Goal: Transaction & Acquisition: Purchase product/service

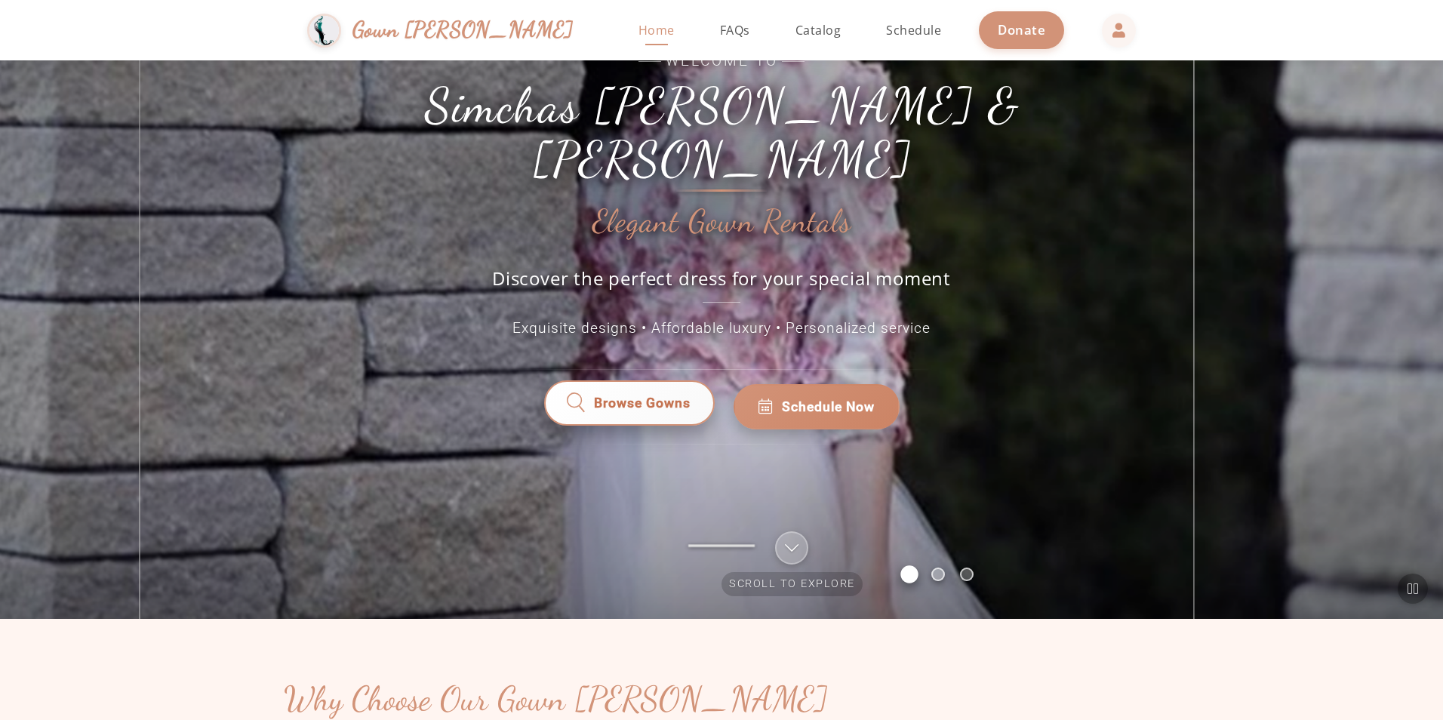
scroll to position [226, 0]
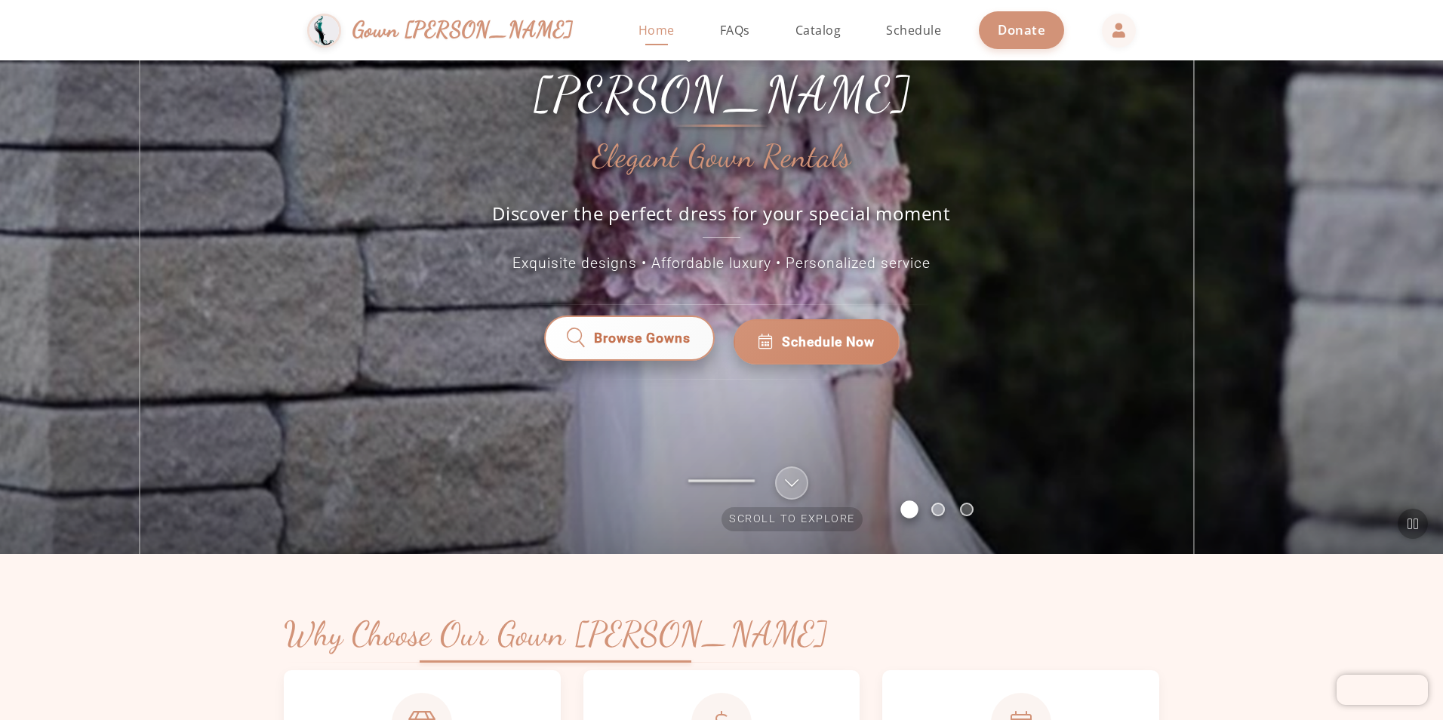
click at [635, 332] on span "Browse Gowns" at bounding box center [642, 342] width 97 height 20
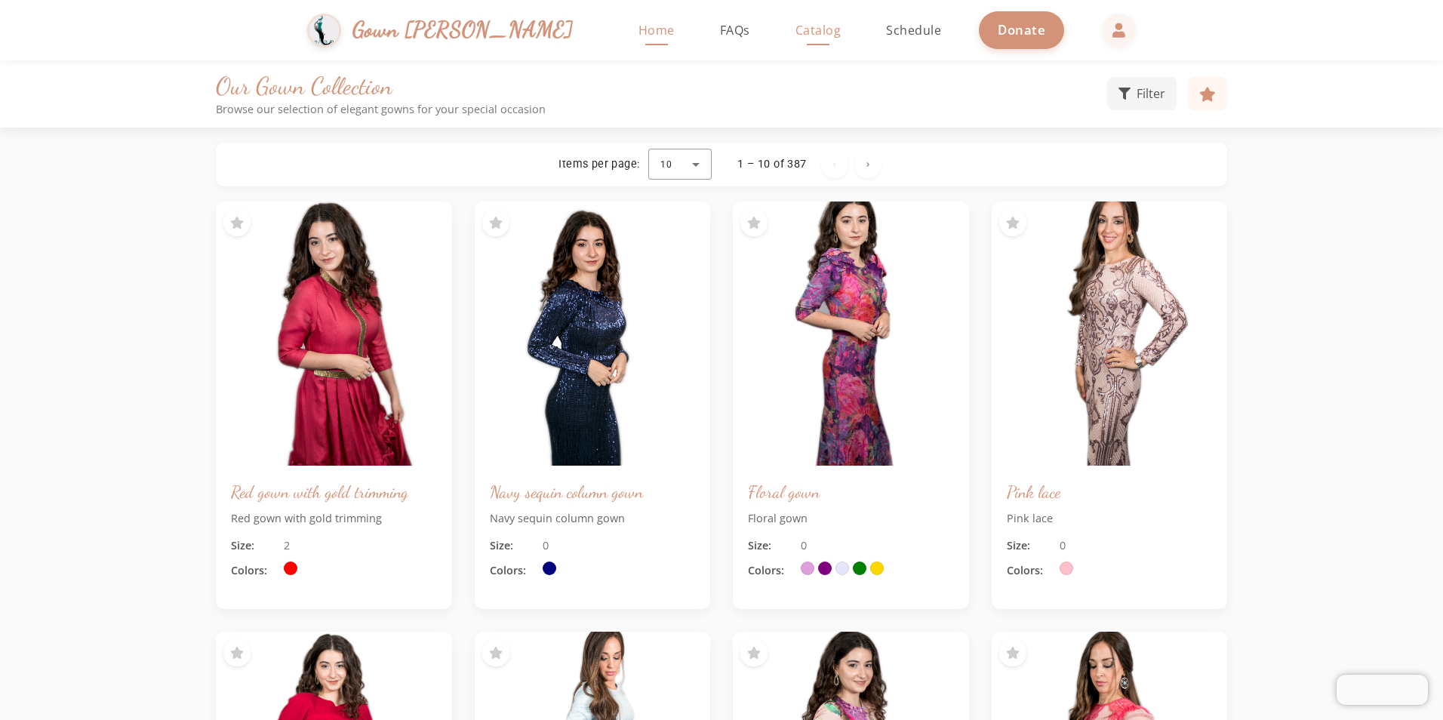
click at [639, 30] on span "Home" at bounding box center [657, 30] width 36 height 17
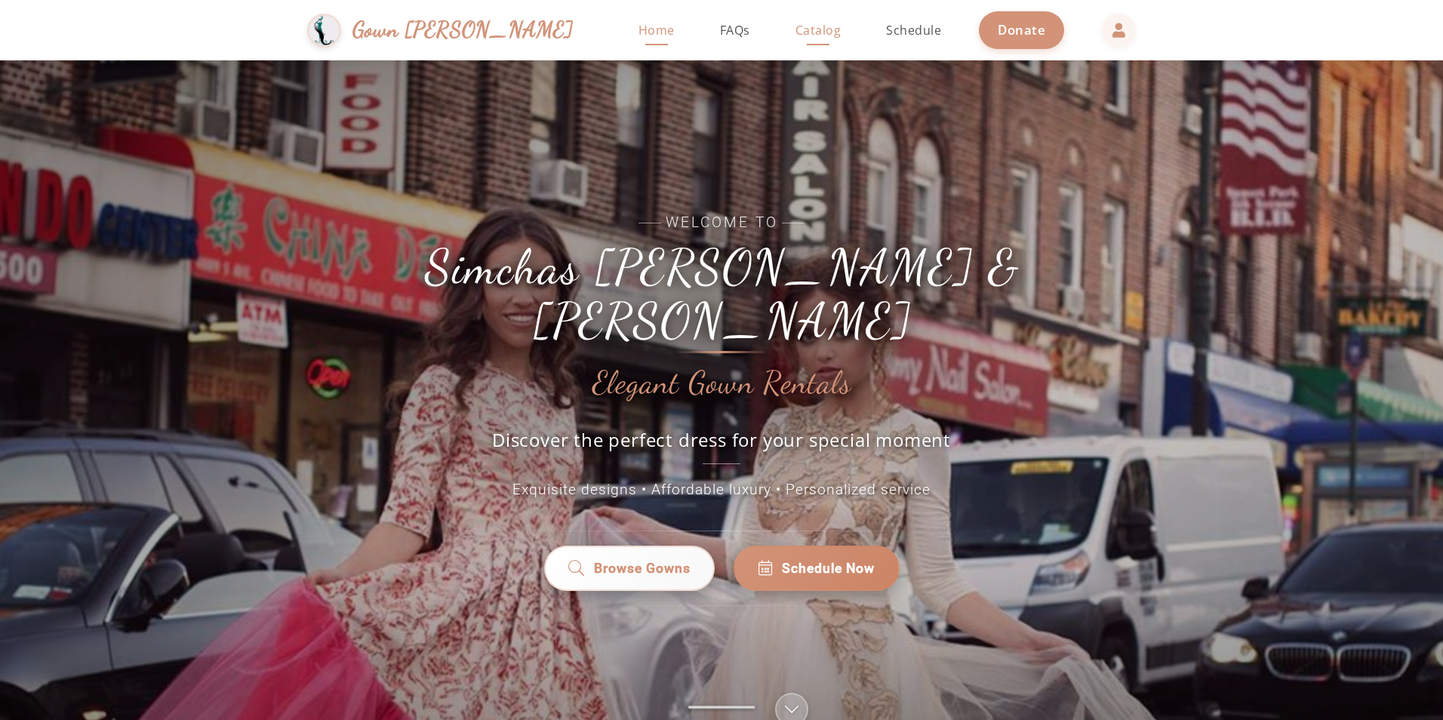
click at [796, 28] on span "Catalog" at bounding box center [819, 30] width 46 height 17
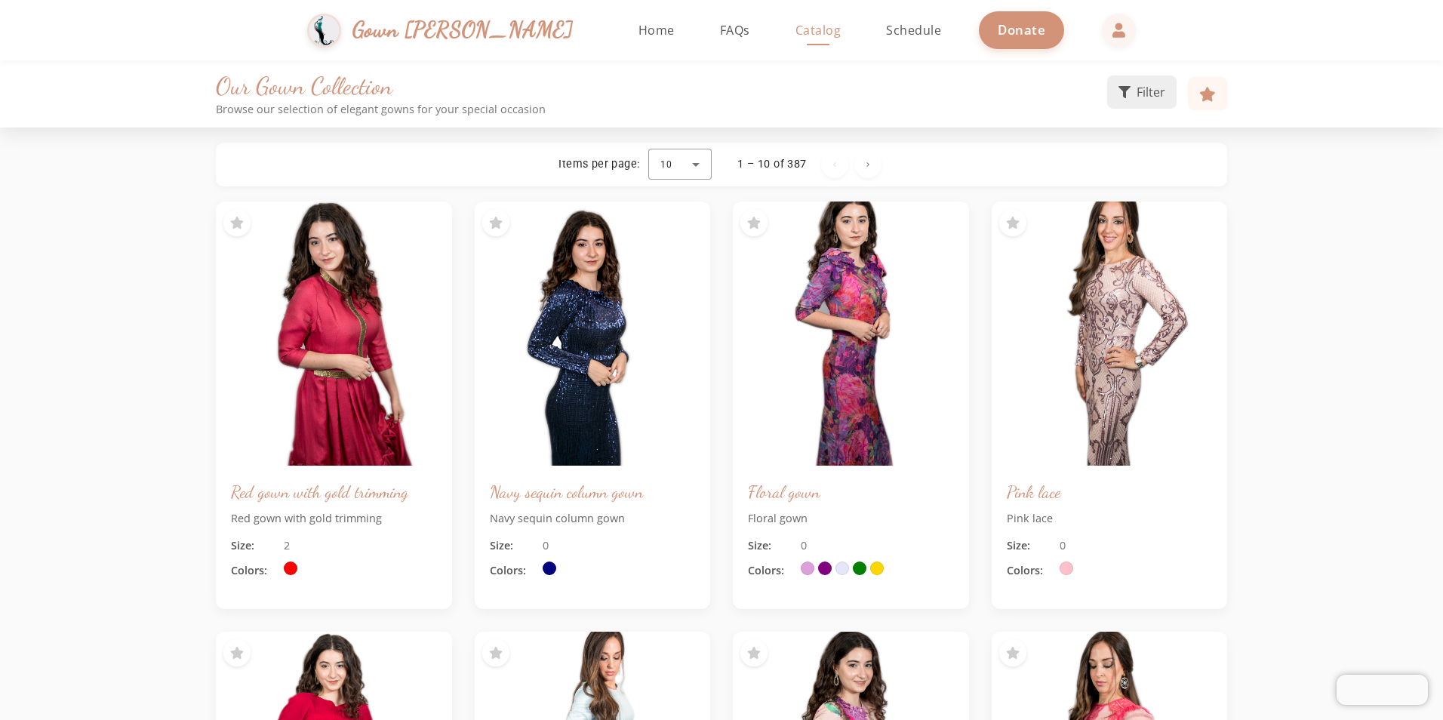
click at [1145, 88] on span "Filter" at bounding box center [1151, 92] width 29 height 18
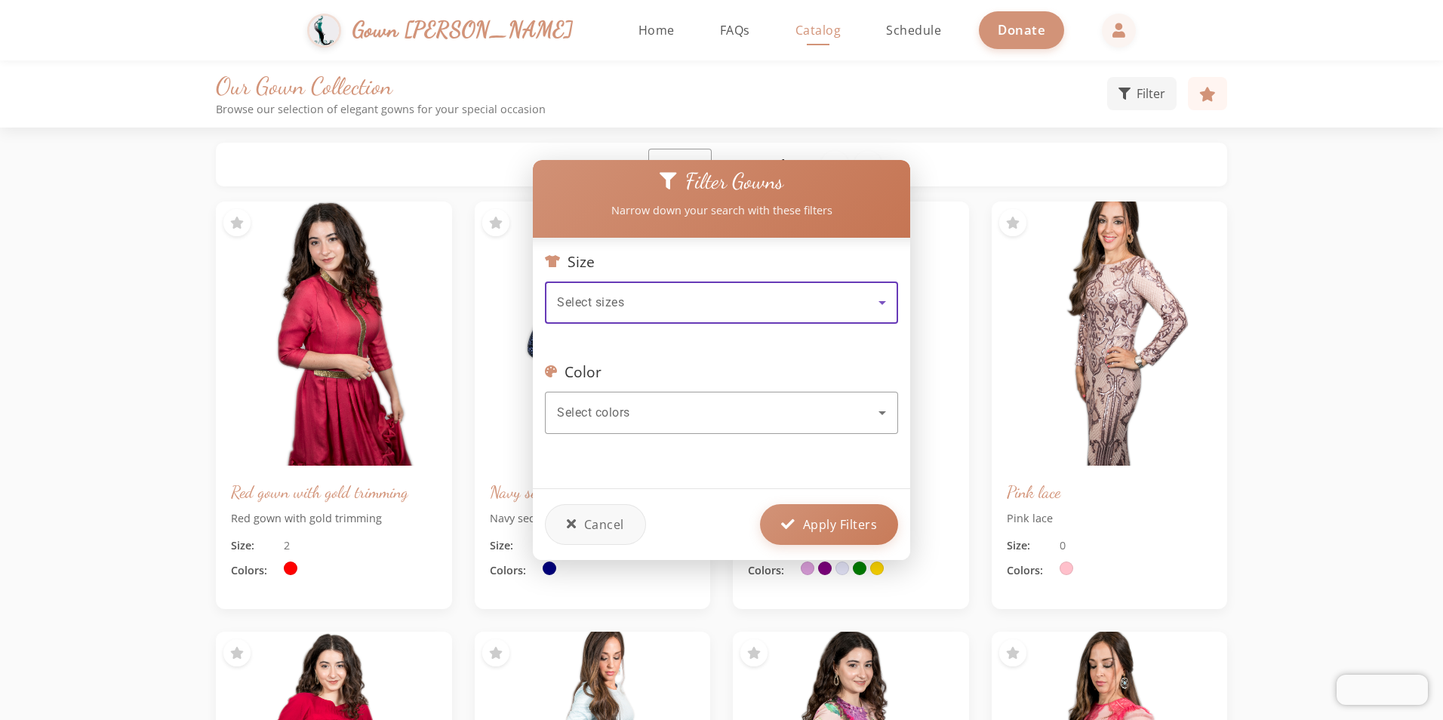
click at [585, 296] on span "Select sizes" at bounding box center [590, 302] width 67 height 14
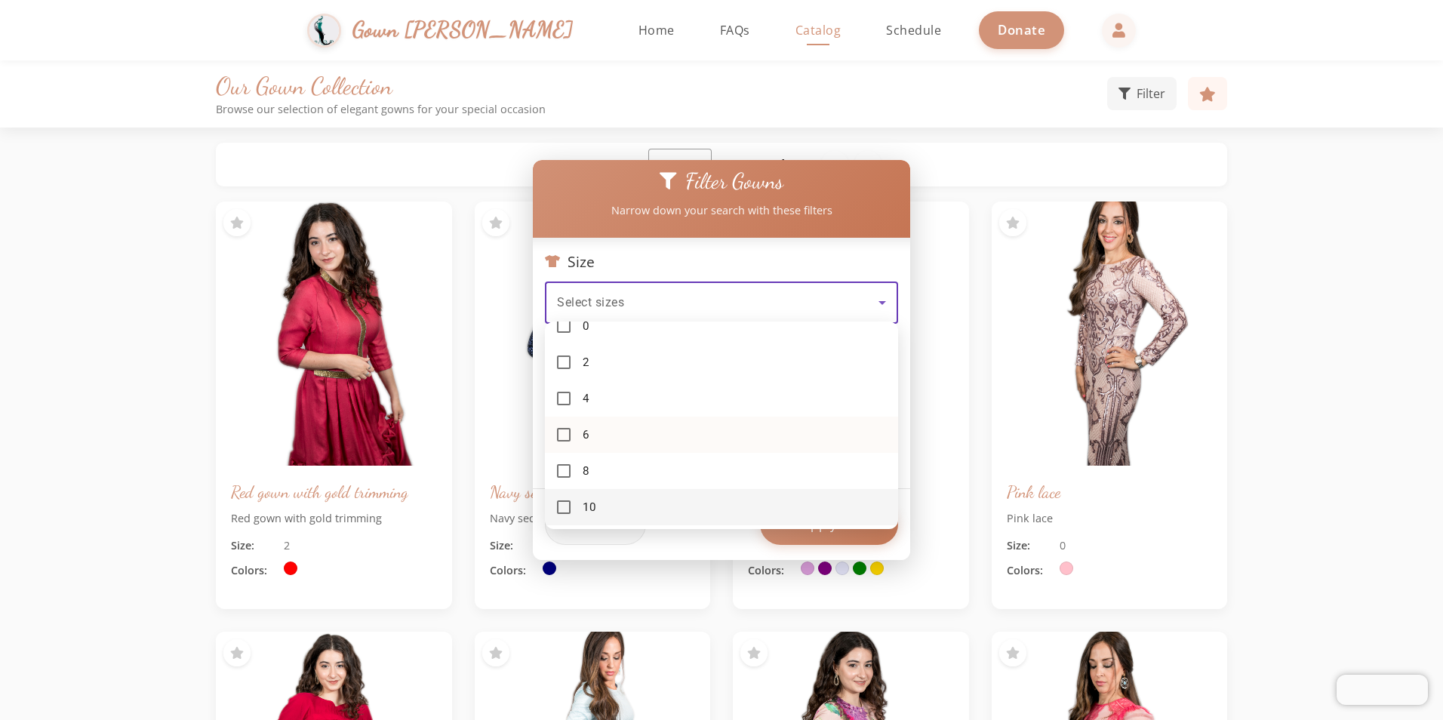
scroll to position [99, 0]
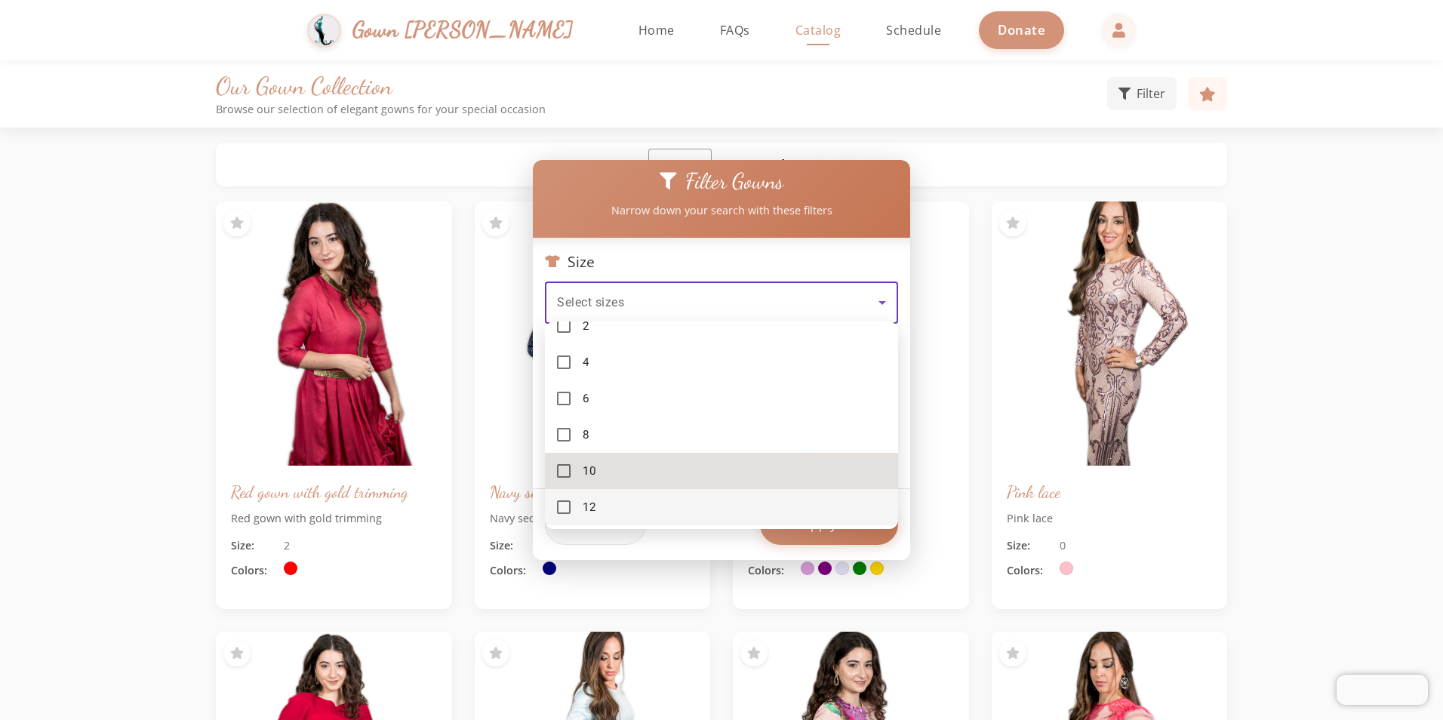
click at [565, 476] on mat-pseudo-checkbox at bounding box center [564, 471] width 14 height 14
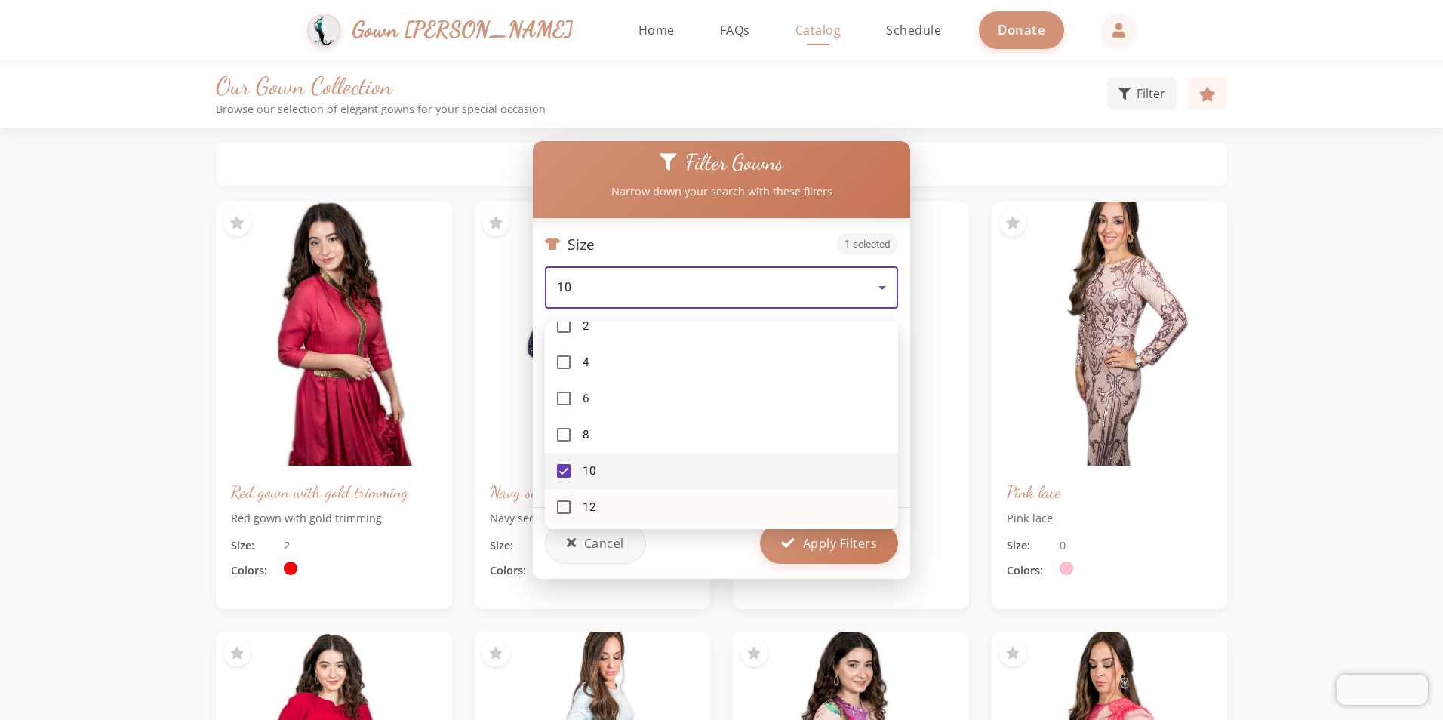
click at [560, 503] on mat-pseudo-checkbox at bounding box center [564, 507] width 14 height 14
click at [811, 534] on div at bounding box center [721, 360] width 1443 height 720
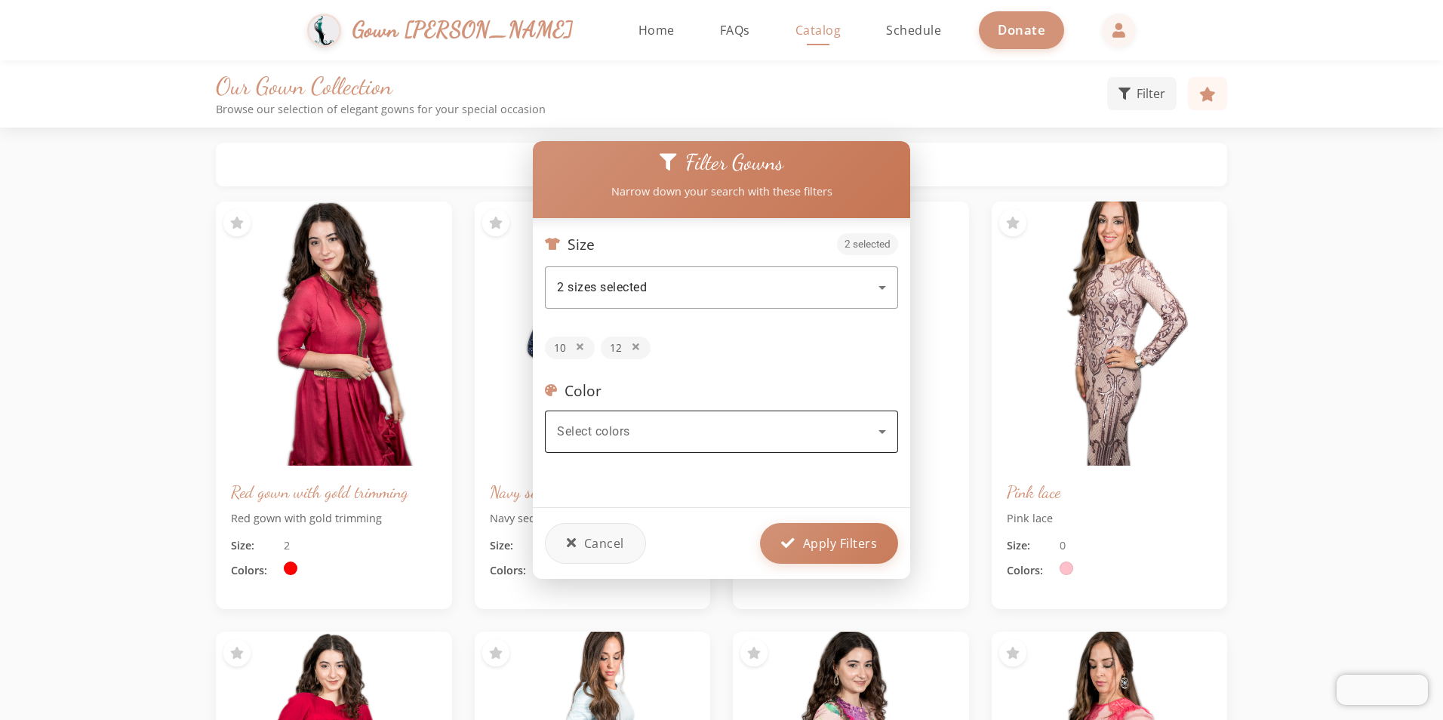
click at [634, 423] on div "Select colors" at bounding box center [718, 432] width 322 height 18
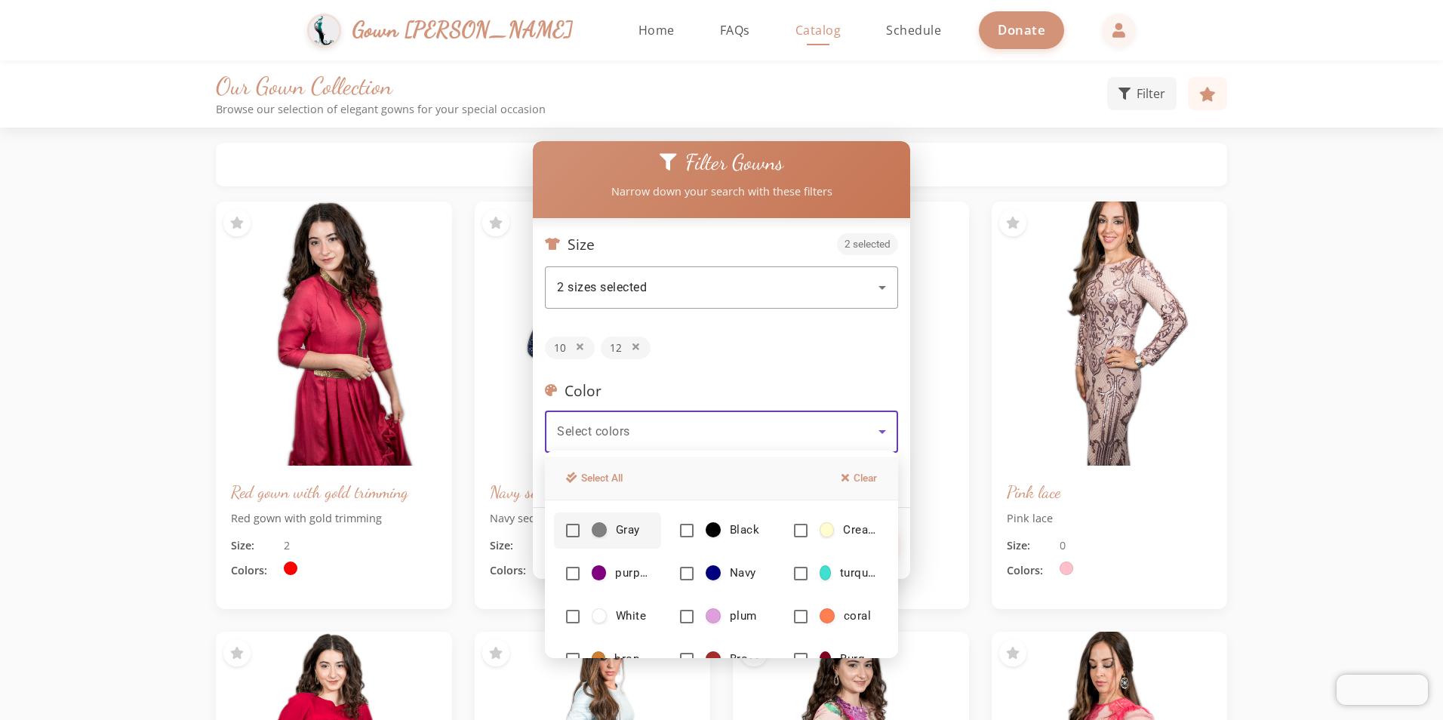
scroll to position [0, 0]
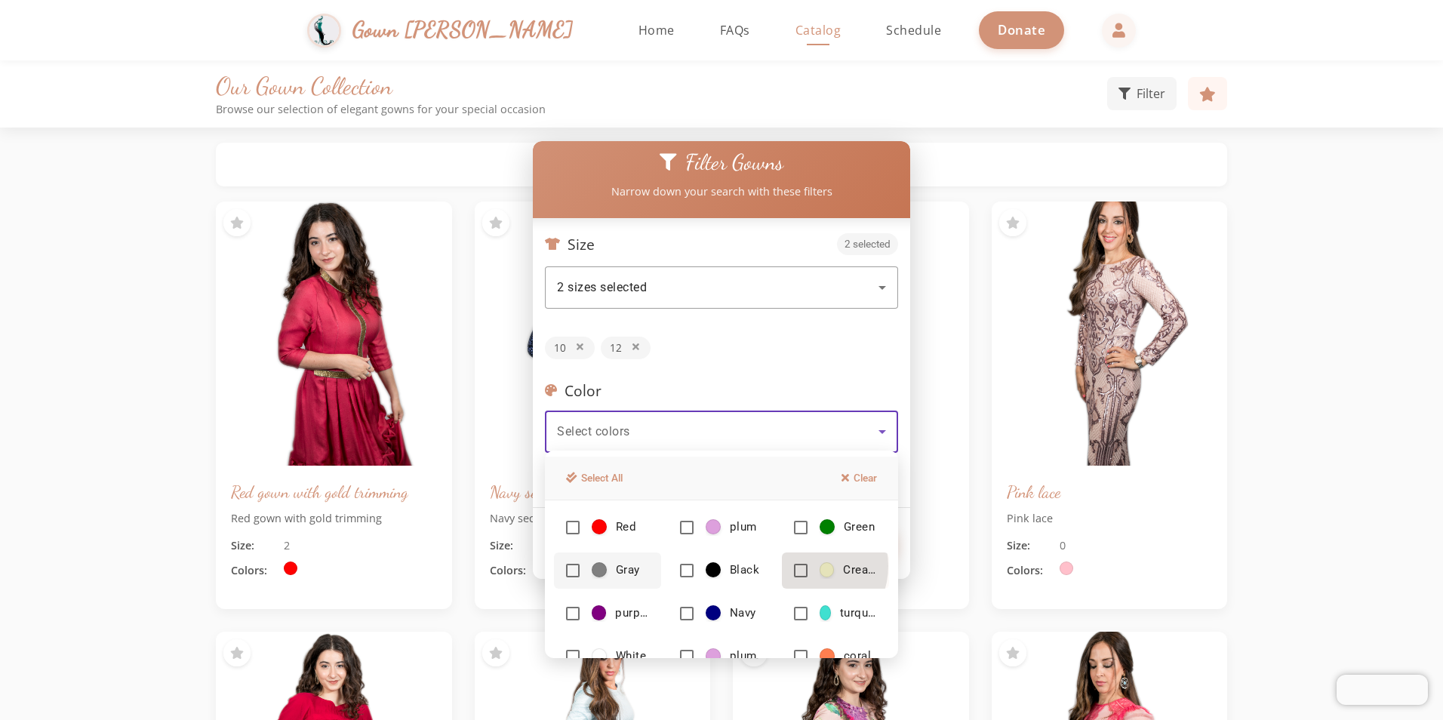
click at [796, 566] on mat-pseudo-checkbox at bounding box center [801, 571] width 14 height 14
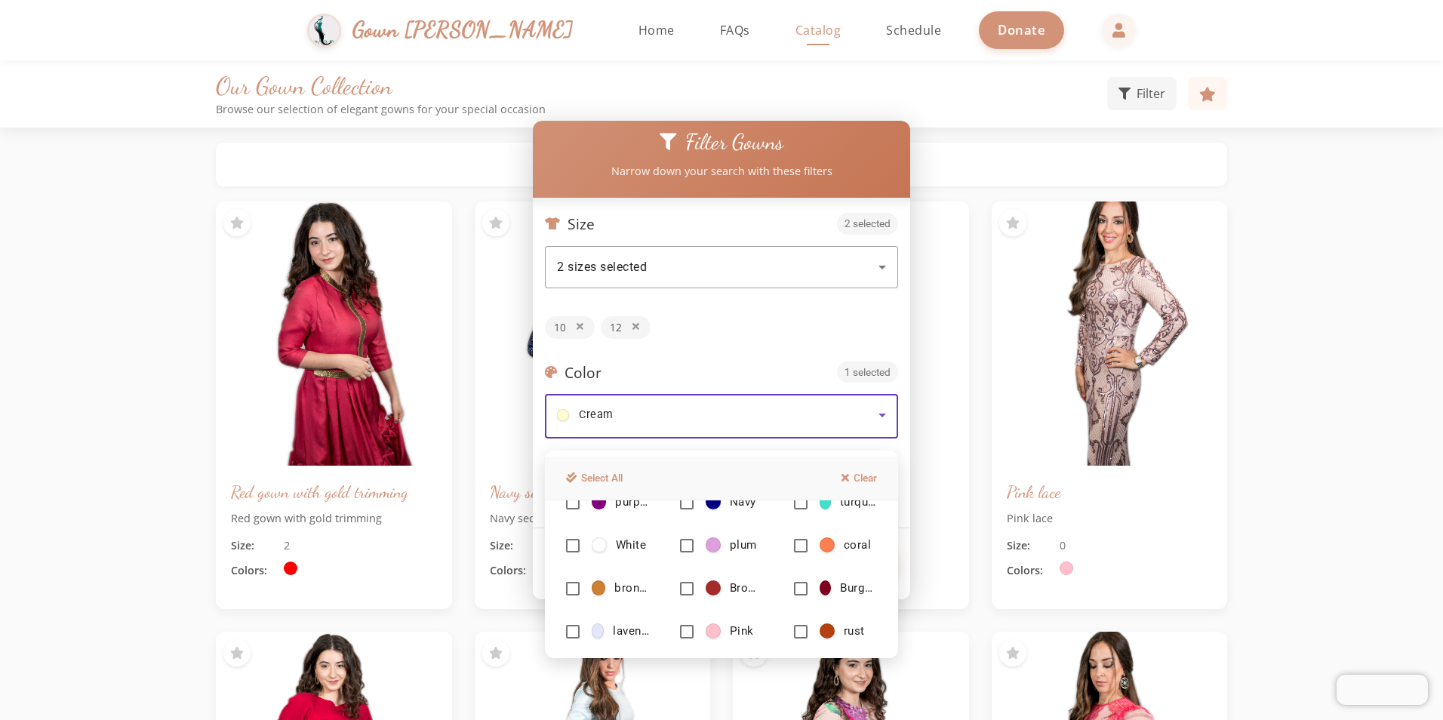
scroll to position [172, 0]
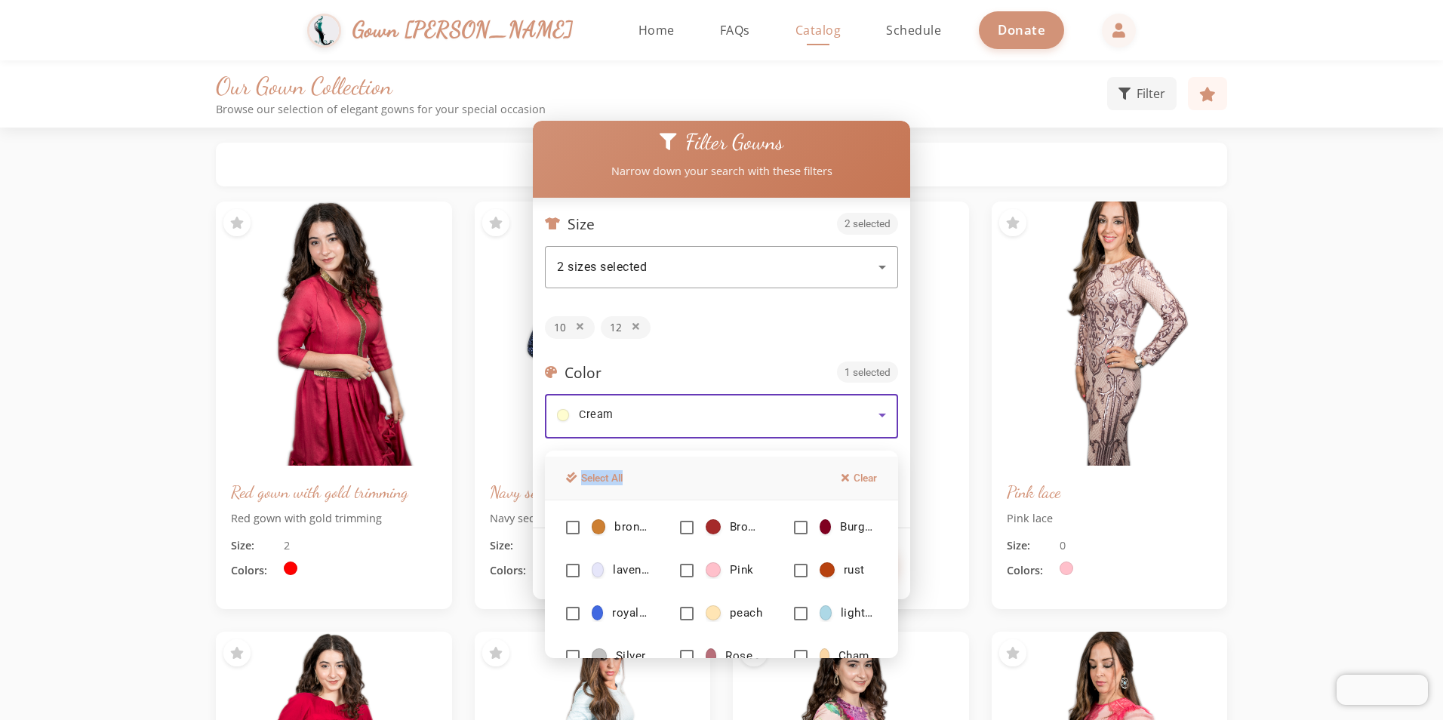
drag, startPoint x: 794, startPoint y: 482, endPoint x: 781, endPoint y: 418, distance: 64.8
click at [781, 418] on div "Filter Gowns Narrow down your search with these filters Size 2 selected 2 sizes…" at bounding box center [721, 360] width 1443 height 720
click at [747, 348] on div at bounding box center [721, 360] width 1443 height 720
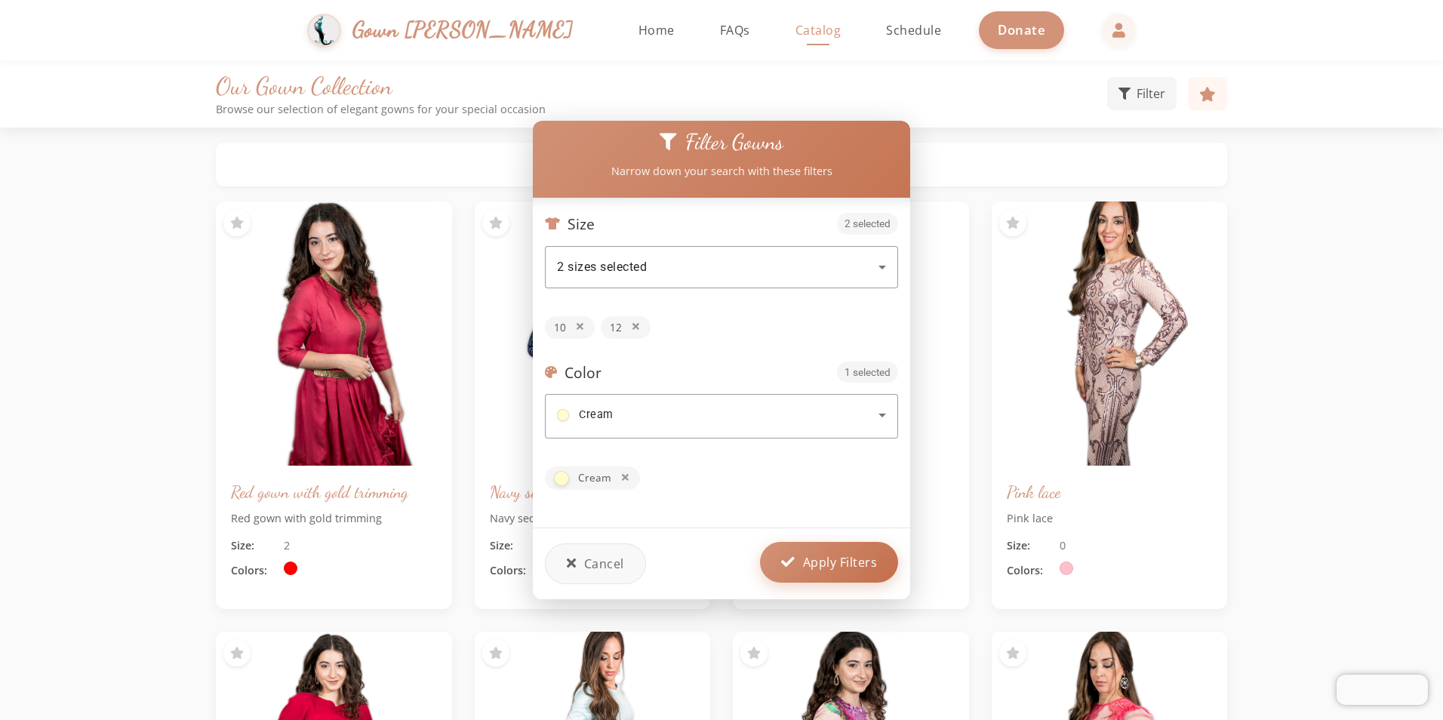
click at [831, 558] on span "Apply Filters" at bounding box center [840, 562] width 75 height 18
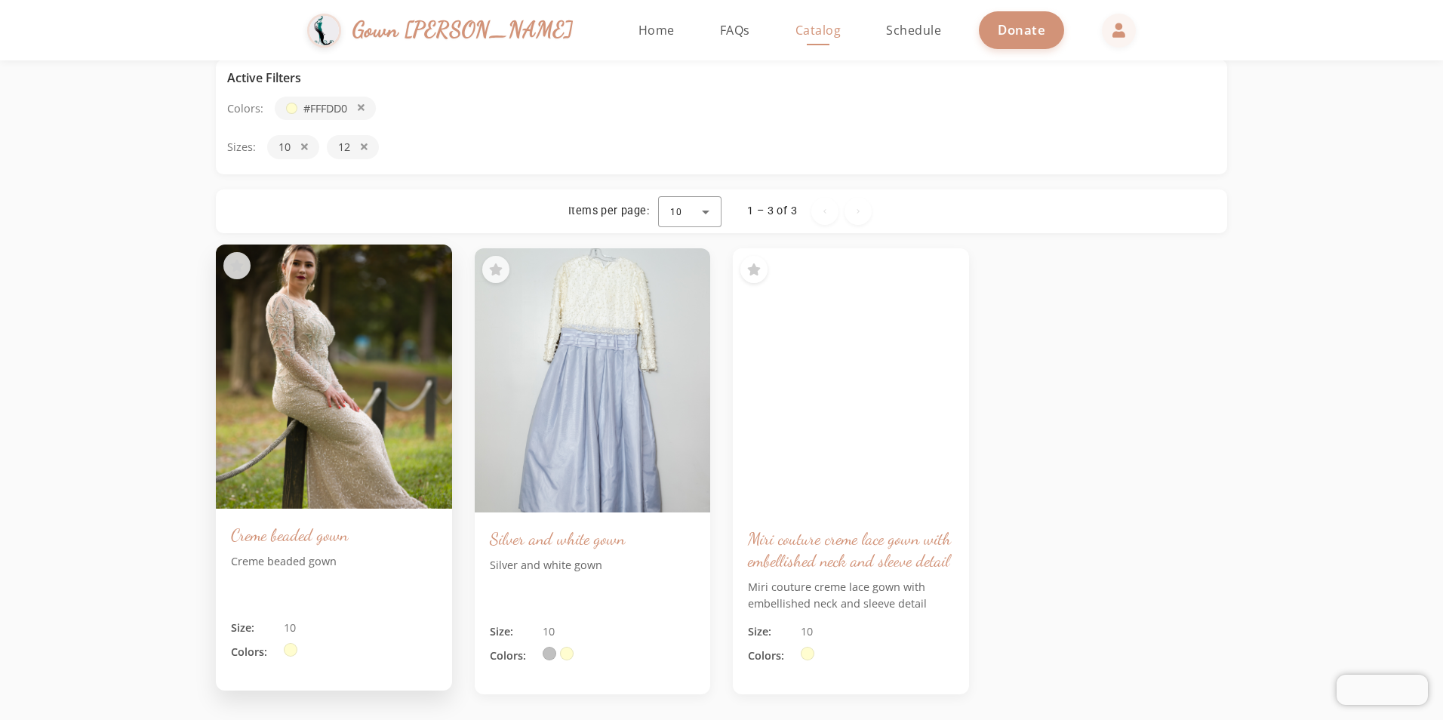
scroll to position [75, 0]
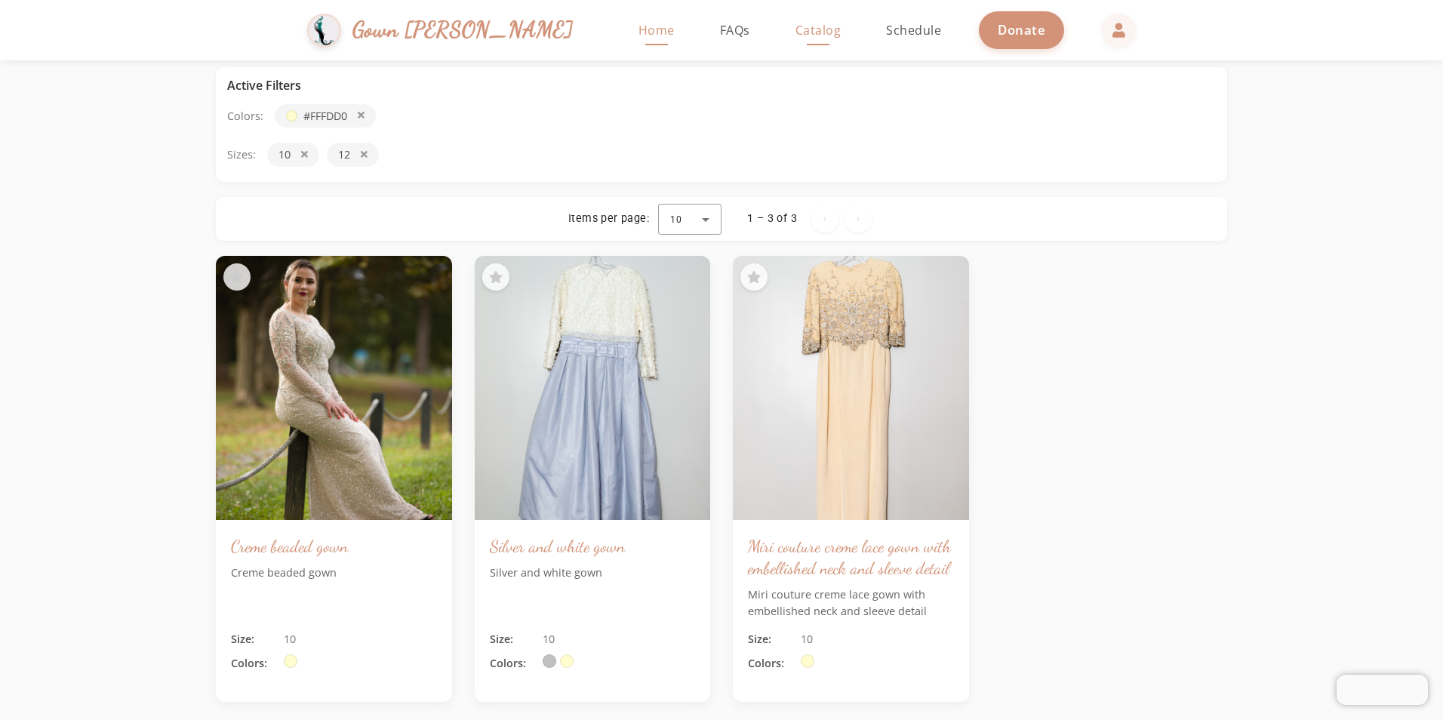
click at [639, 36] on span "Home" at bounding box center [657, 30] width 36 height 17
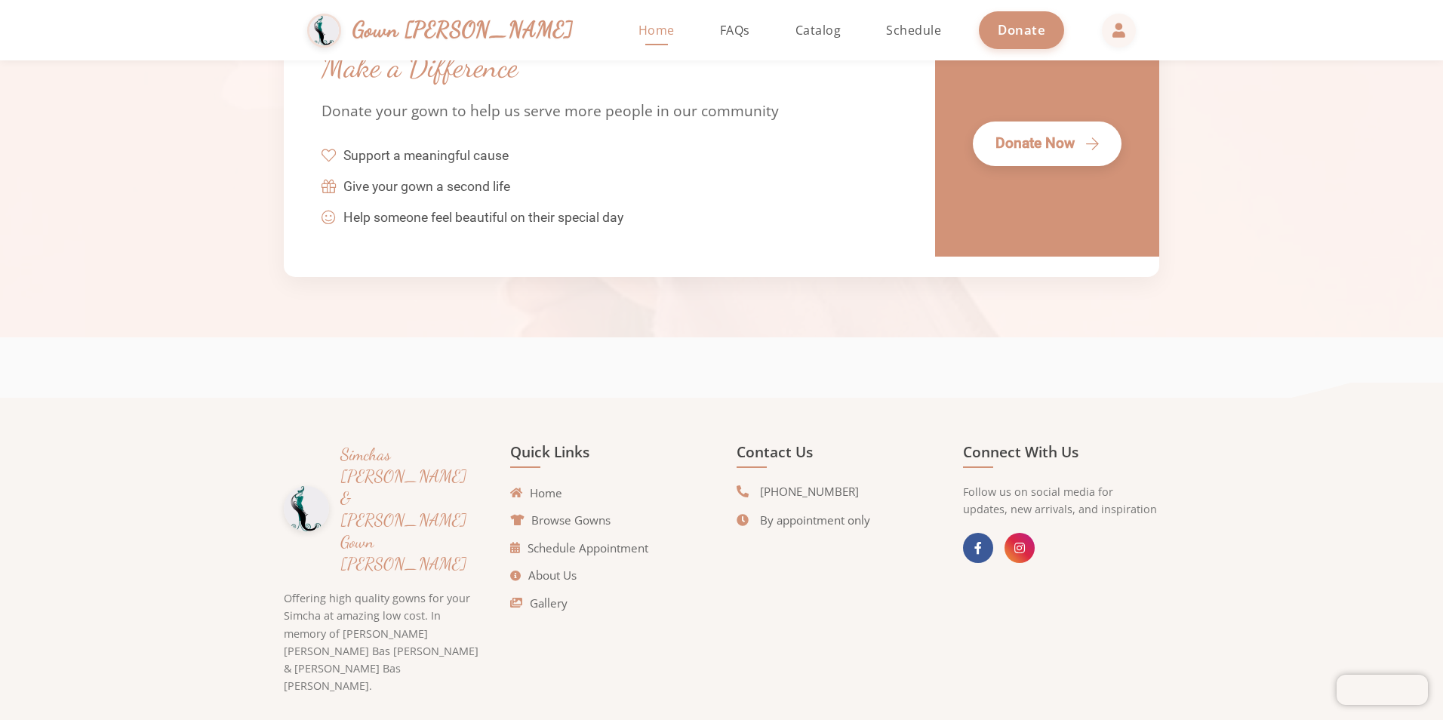
scroll to position [3427, 0]
click at [355, 1] on div "Gown [PERSON_NAME] Home FAQs Catalog Schedule Donate" at bounding box center [722, 30] width 875 height 60
